Goal: Task Accomplishment & Management: Use online tool/utility

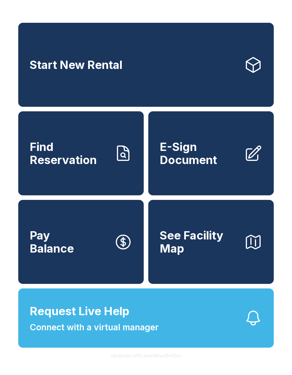
click at [94, 143] on link "Find Reservation" at bounding box center [80, 153] width 125 height 84
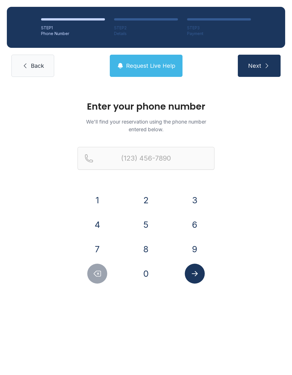
click at [31, 72] on link "Back" at bounding box center [32, 66] width 43 height 22
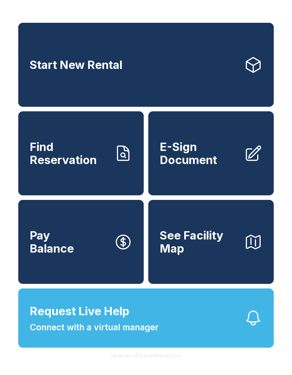
click at [237, 166] on span "E-Sign Document" at bounding box center [200, 154] width 80 height 26
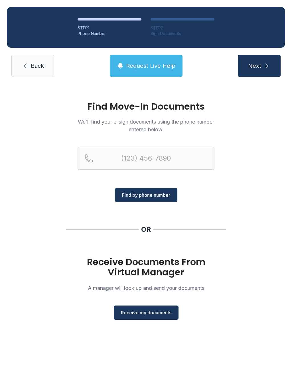
click at [255, 69] on span "Next" at bounding box center [254, 66] width 13 height 8
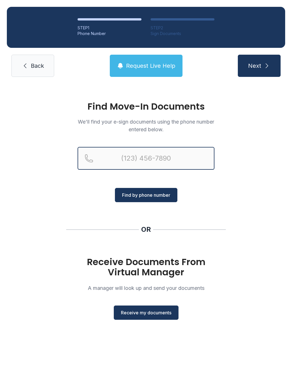
type input "("
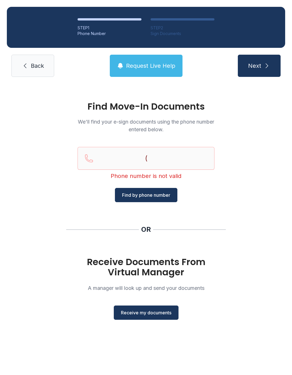
click at [41, 66] on span "Back" at bounding box center [37, 66] width 13 height 8
